Goal: Information Seeking & Learning: Learn about a topic

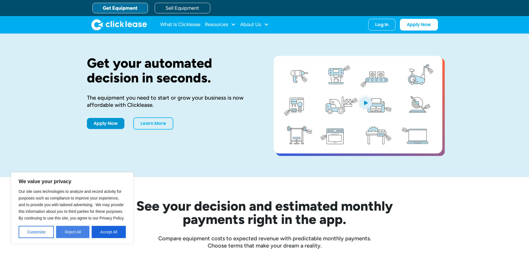
click at [66, 233] on button "Reject All" at bounding box center [72, 232] width 33 height 12
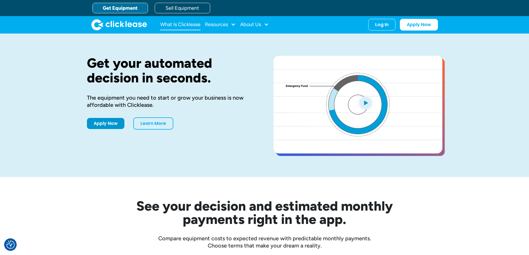
click at [172, 26] on link "What Is Clicklease" at bounding box center [180, 24] width 40 height 11
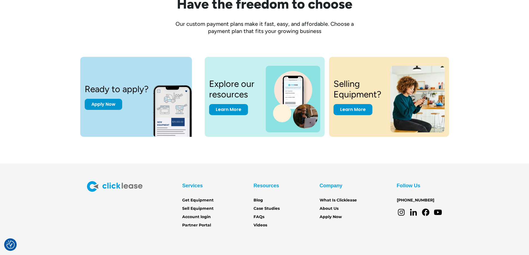
scroll to position [750, 0]
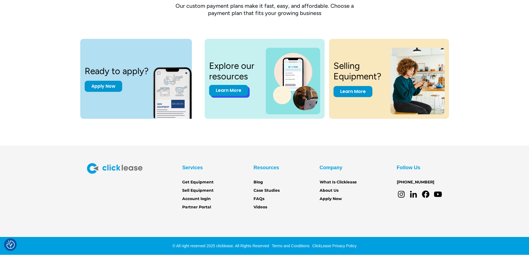
click at [240, 91] on link "Learn More" at bounding box center [228, 90] width 39 height 11
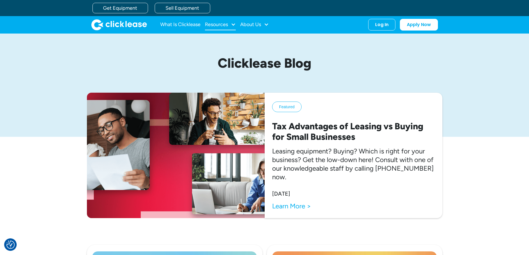
click at [220, 24] on div "Resources" at bounding box center [216, 24] width 23 height 0
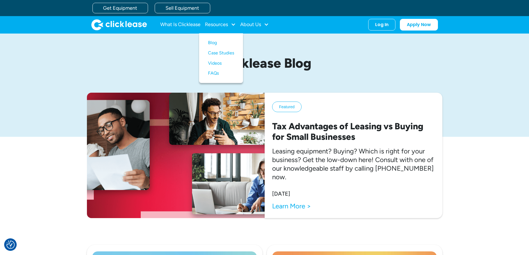
click at [488, 101] on div "Featured Tax Advantages of Leasing vs Buying for Small Businesses Leasing equip…" at bounding box center [264, 167] width 507 height 148
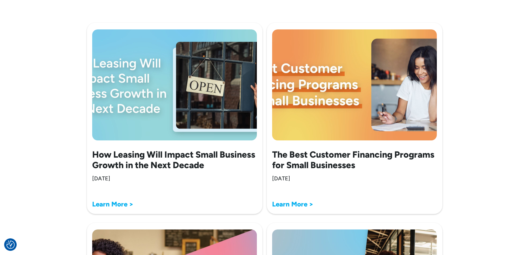
scroll to position [389, 0]
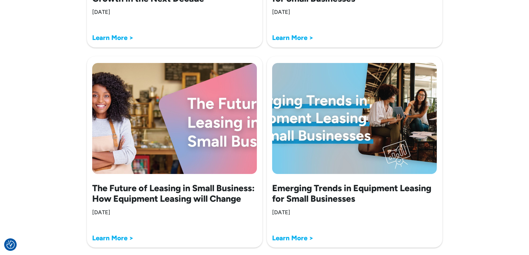
click at [345, 190] on h2 "Emerging Trends in Equipment Leasing for Small Businesses" at bounding box center [354, 193] width 165 height 21
click at [309, 241] on strong "Learn More >" at bounding box center [292, 238] width 41 height 8
